Goal: Find contact information: Find contact information

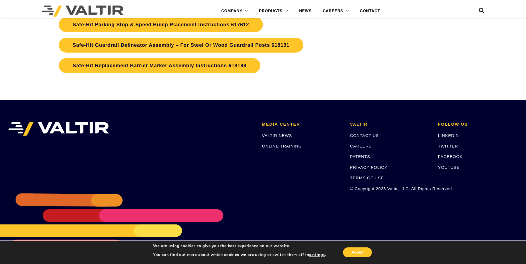
scroll to position [1849, 0]
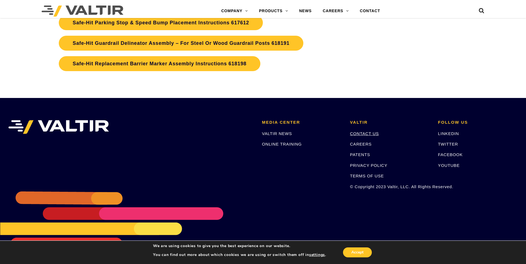
click at [358, 132] on link "CONTACT US" at bounding box center [364, 133] width 29 height 5
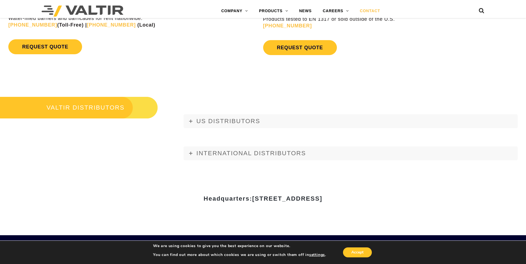
scroll to position [648, 0]
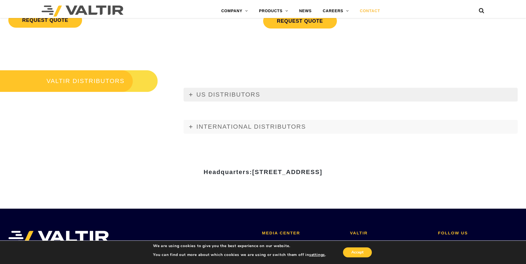
click at [191, 93] on link "US DISTRIBUTORS" at bounding box center [350, 95] width 334 height 14
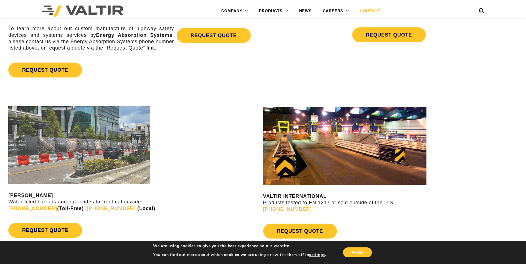
scroll to position [371, 0]
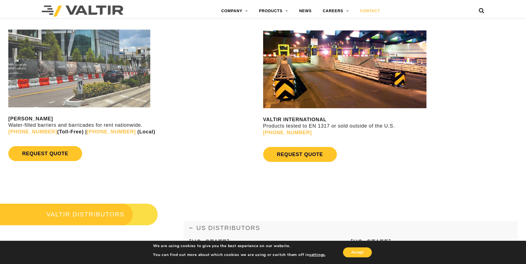
scroll to position [509, 0]
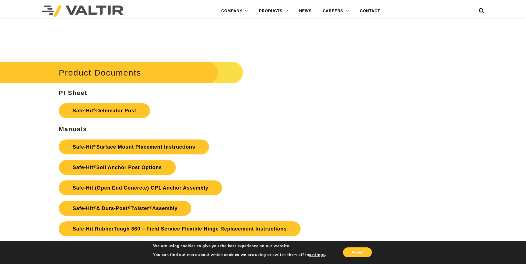
scroll to position [1212, 0]
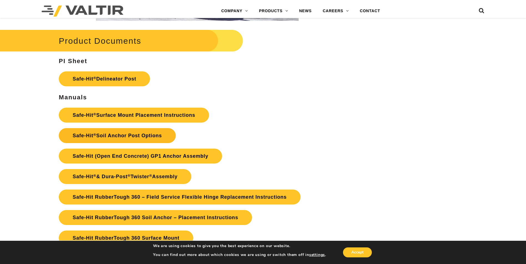
click at [129, 133] on link "Safe-Hit ® Soil Anchor Post Options" at bounding box center [117, 135] width 117 height 15
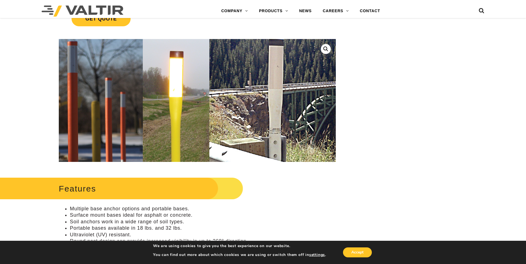
scroll to position [139, 0]
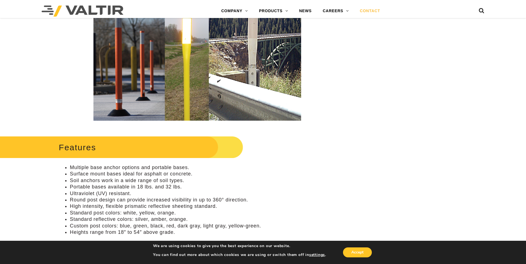
click at [373, 11] on link "CONTACT" at bounding box center [369, 11] width 31 height 11
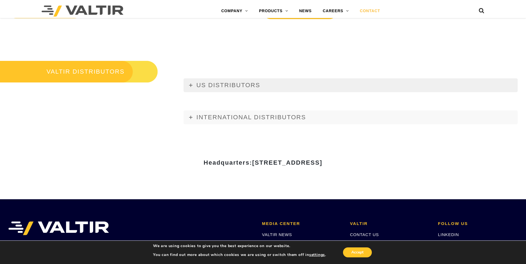
scroll to position [665, 0]
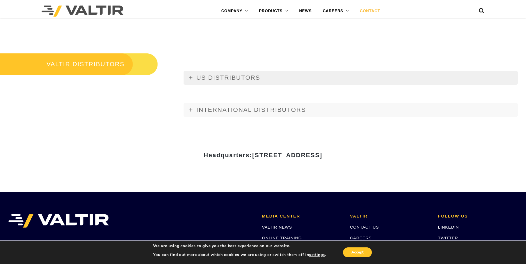
click at [220, 77] on span "US DISTRIBUTORS" at bounding box center [228, 77] width 64 height 7
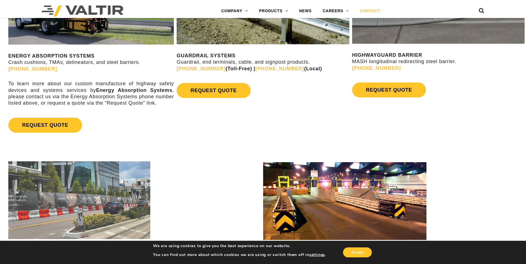
scroll to position [360, 0]
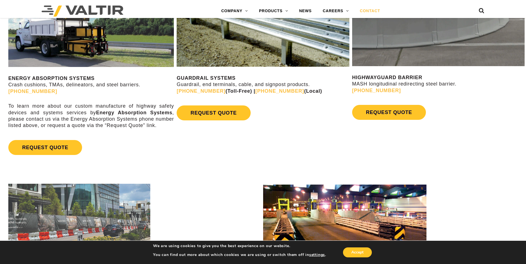
scroll to position [665, 0]
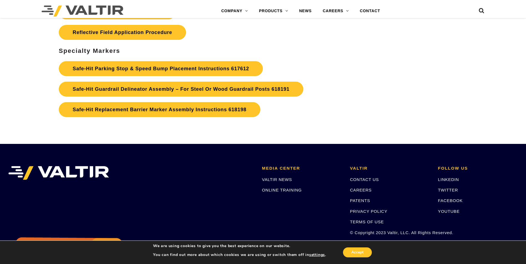
scroll to position [1849, 0]
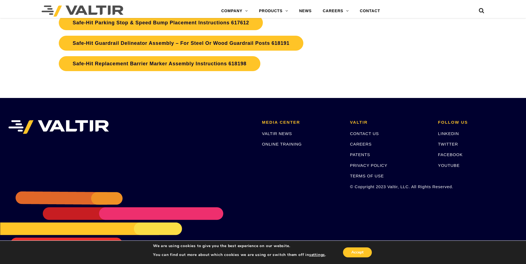
click at [368, 131] on p "CONTACT US" at bounding box center [390, 133] width 80 height 6
click at [368, 133] on link "CONTACT US" at bounding box center [364, 133] width 29 height 5
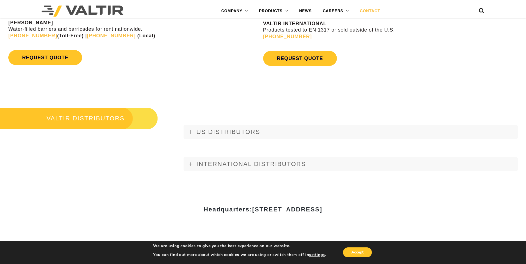
scroll to position [637, 0]
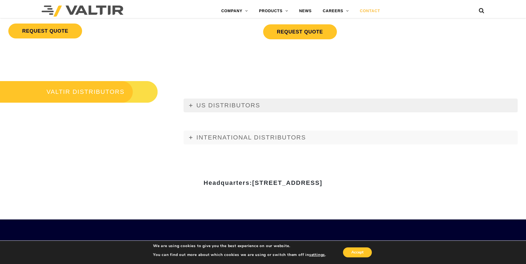
click at [218, 104] on span "US DISTRIBUTORS" at bounding box center [228, 105] width 64 height 7
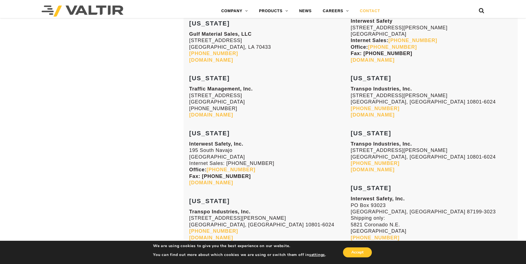
scroll to position [914, 0]
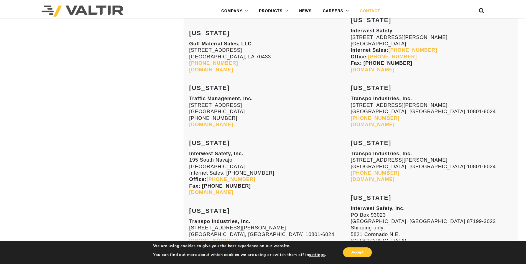
click at [226, 126] on link "[DOMAIN_NAME]" at bounding box center [211, 125] width 44 height 6
